Goal: Information Seeking & Learning: Learn about a topic

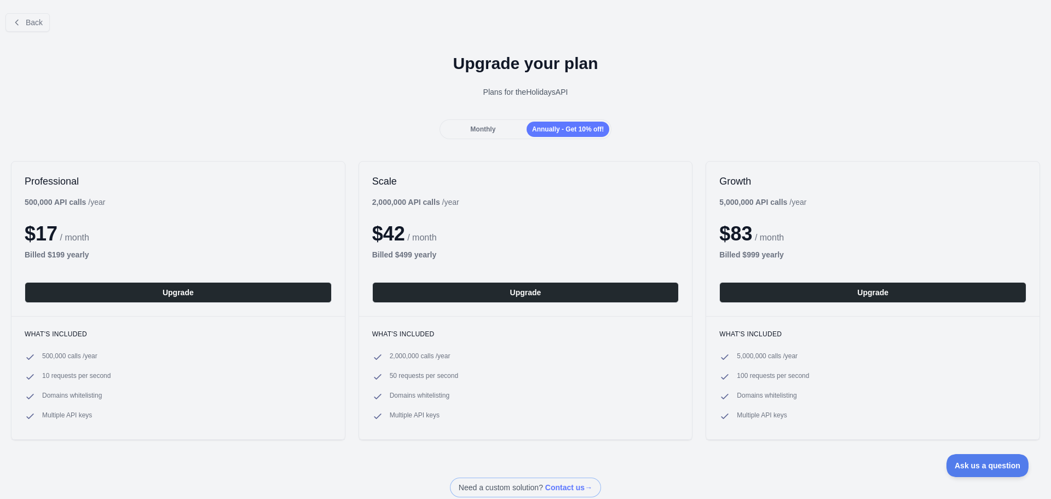
click at [482, 130] on span "Monthly" at bounding box center [482, 129] width 25 height 8
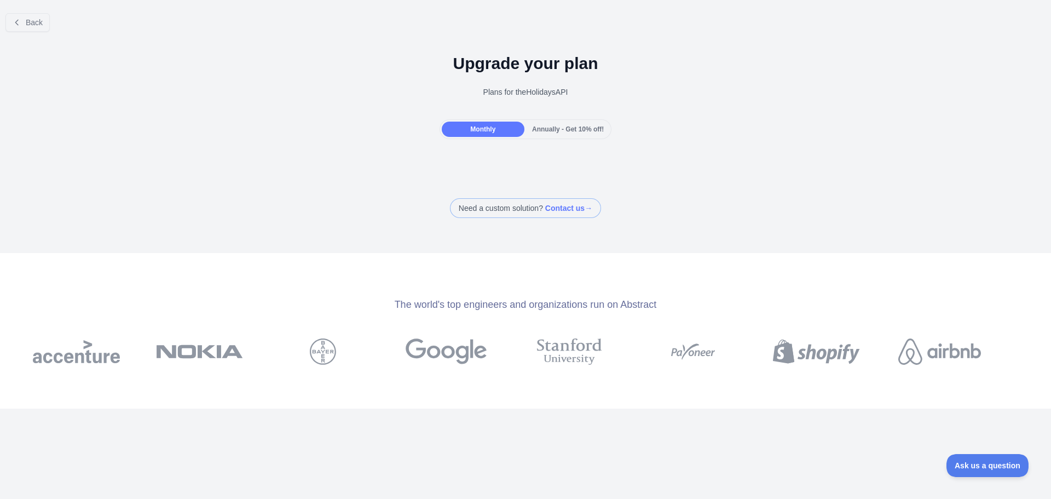
click at [562, 134] on div "Annually - Get 10% off!" at bounding box center [568, 129] width 83 height 15
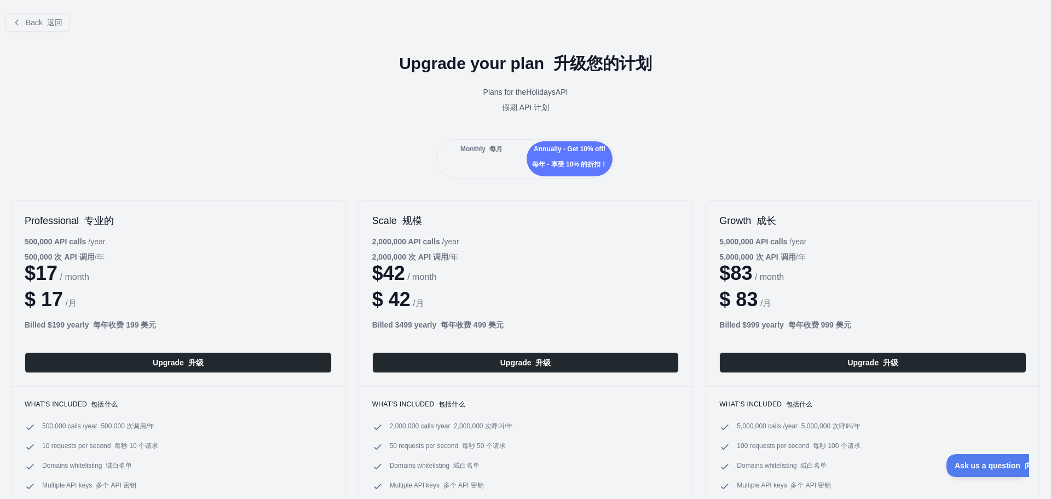
click at [482, 154] on div "Monthly 每月" at bounding box center [482, 158] width 86 height 35
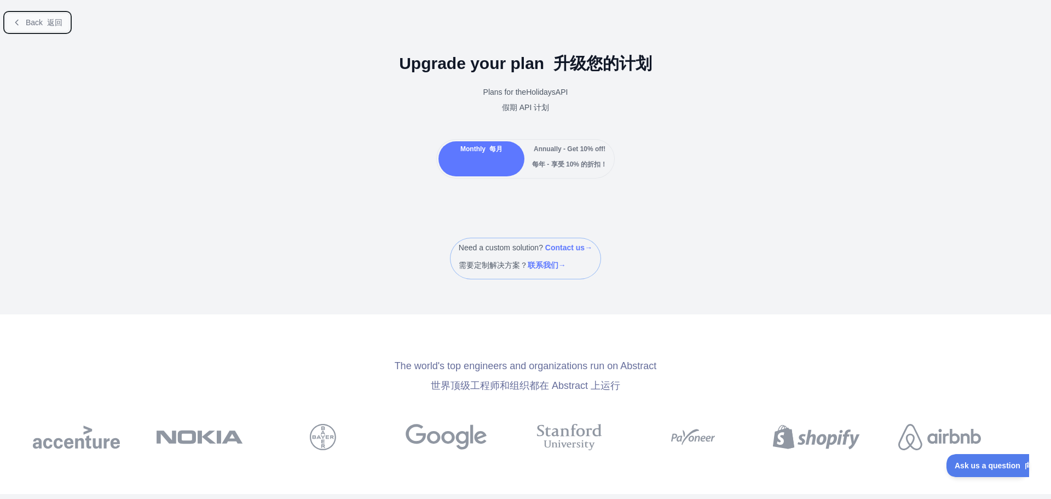
click at [40, 18] on span "Back 返回" at bounding box center [44, 22] width 37 height 9
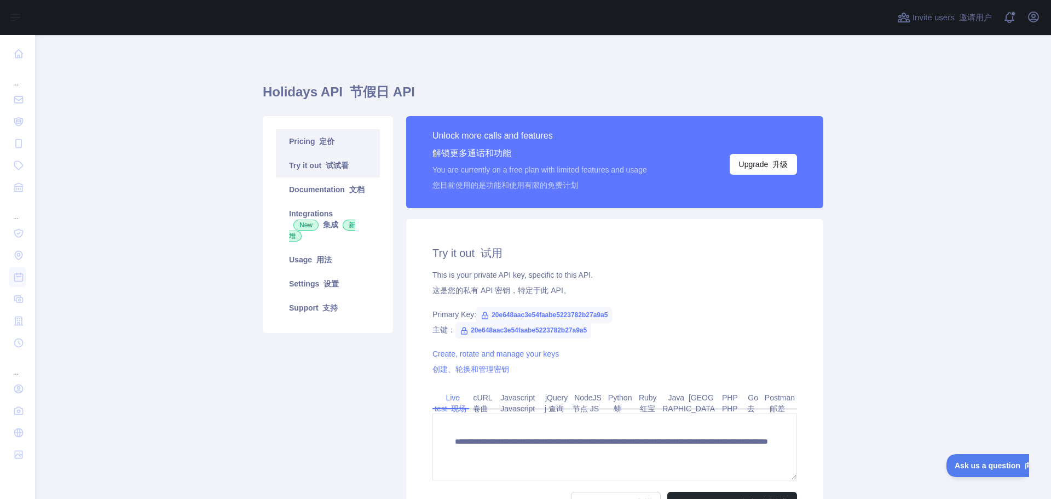
click at [319, 137] on font "定价" at bounding box center [326, 141] width 15 height 9
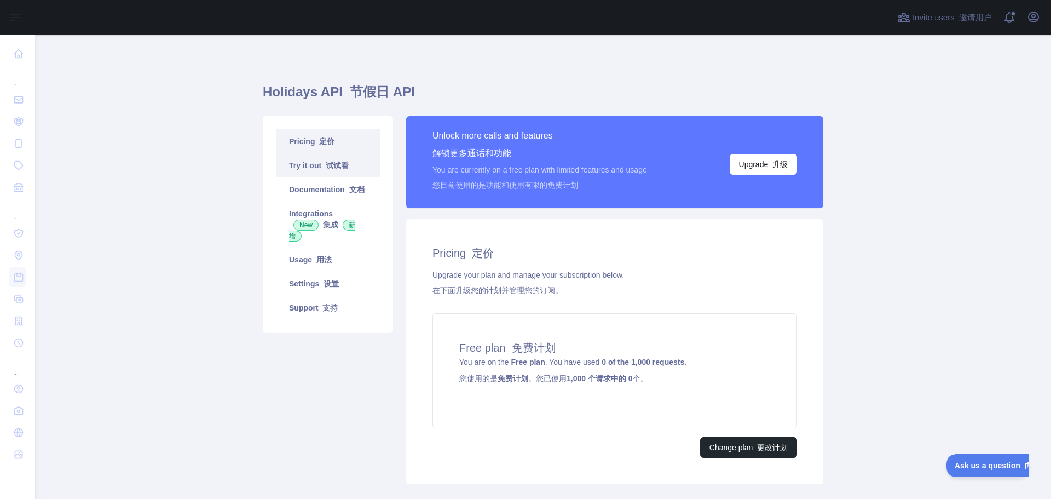
click at [313, 168] on link "Try it out 试试看" at bounding box center [328, 165] width 104 height 24
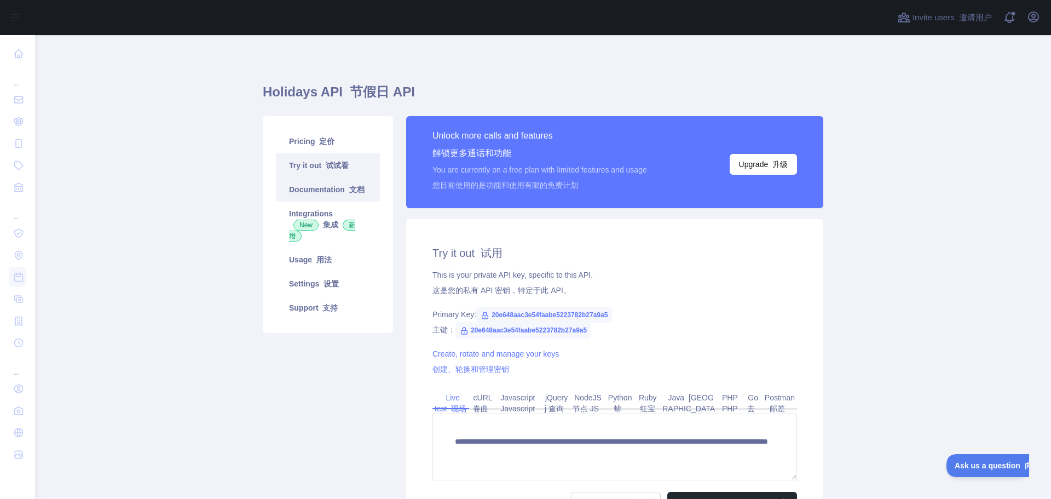
click at [329, 188] on link "Documentation 文档" at bounding box center [328, 189] width 104 height 24
